Goal: Task Accomplishment & Management: Use online tool/utility

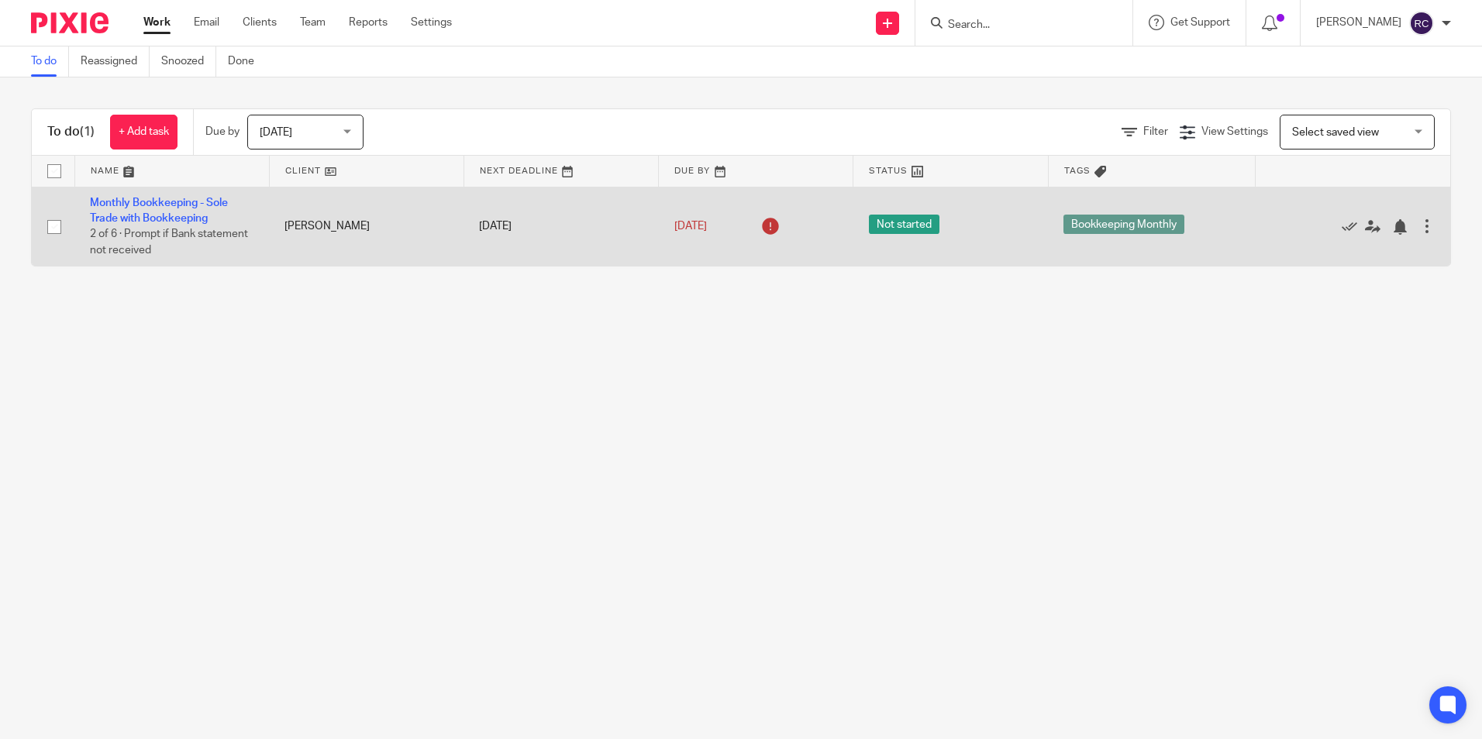
click at [151, 209] on td "Monthly Bookkeeping - Sole Trade with Bookkeeping 2 of 6 · Prompt if Bank state…" at bounding box center [171, 226] width 195 height 79
click at [153, 218] on link "Monthly Bookkeeping - Sole Trade with Bookkeeping" at bounding box center [159, 211] width 138 height 26
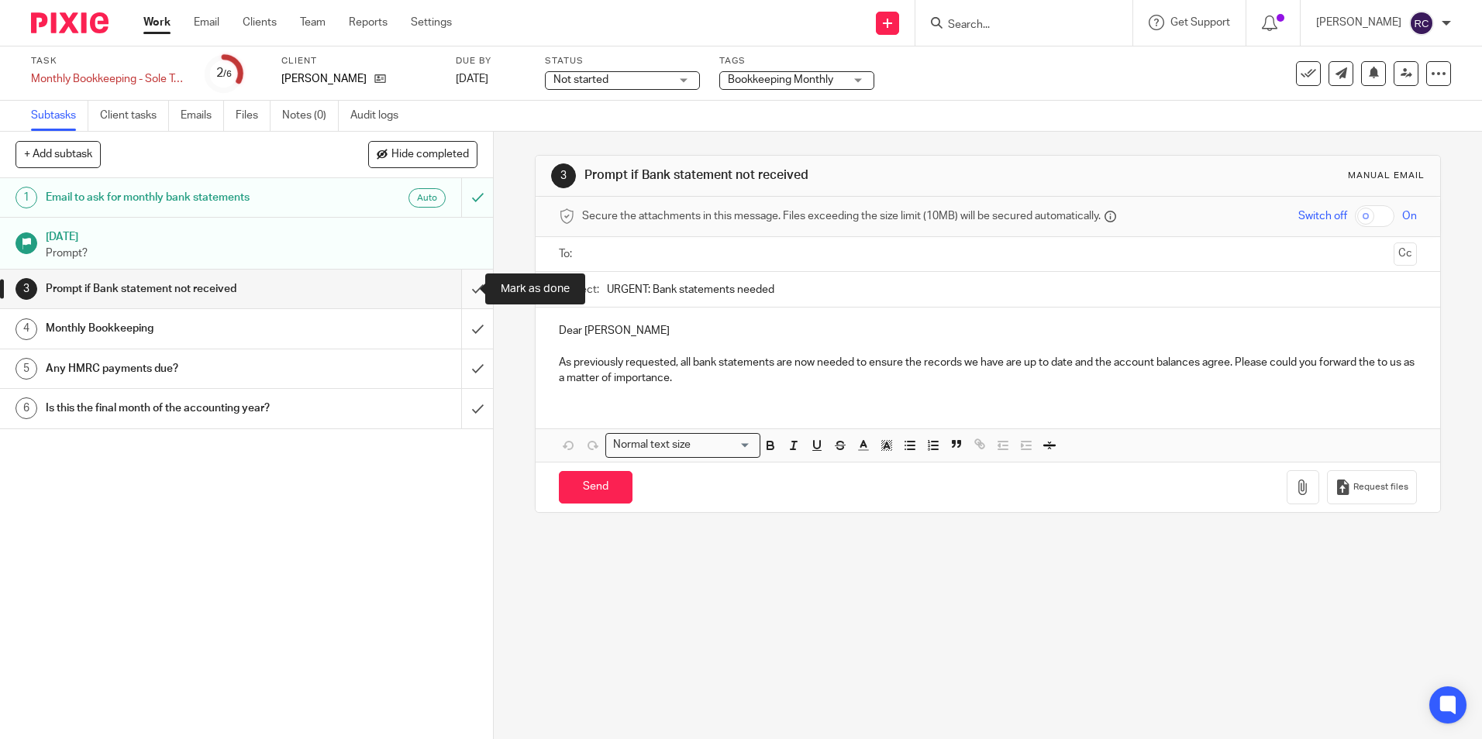
click at [462, 291] on input "submit" at bounding box center [246, 289] width 493 height 39
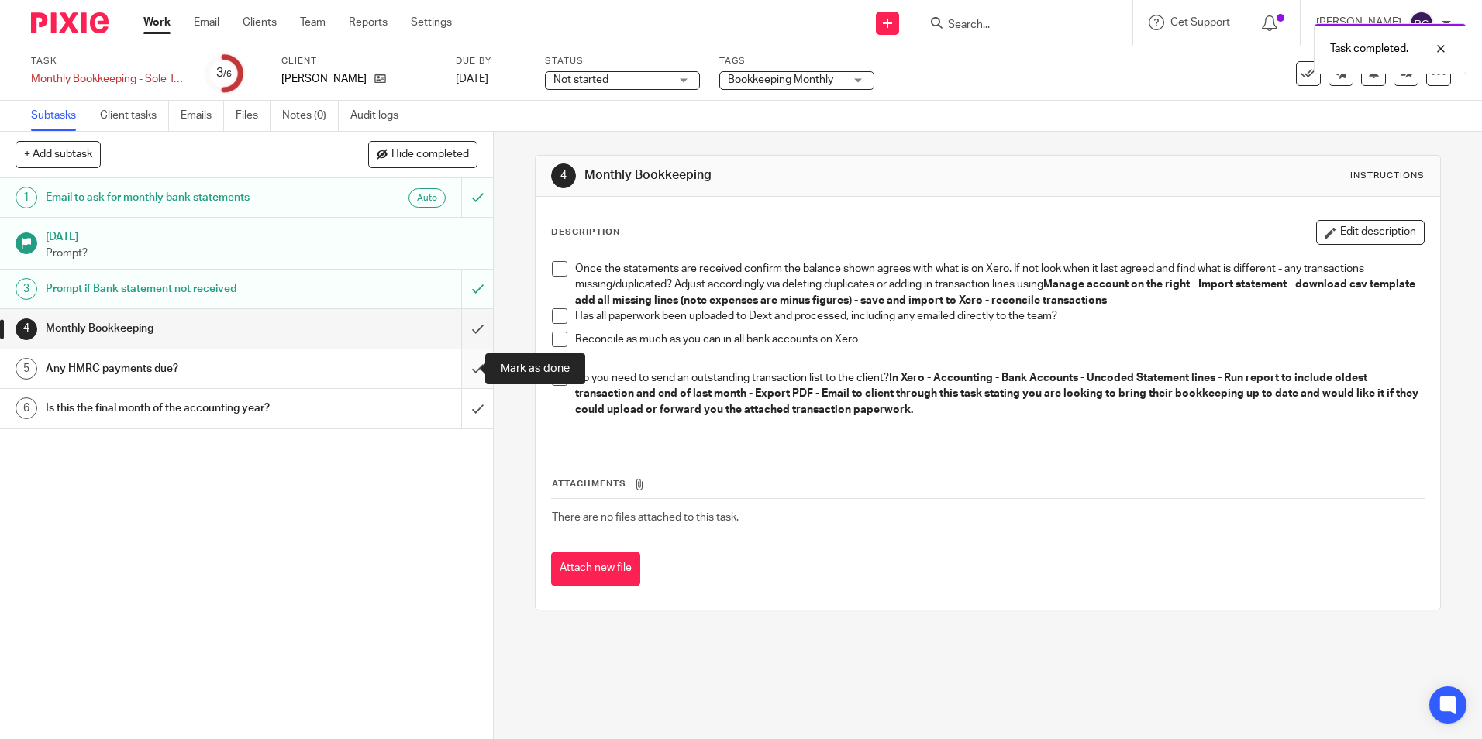
click at [460, 365] on input "submit" at bounding box center [246, 369] width 493 height 39
